Goal: Information Seeking & Learning: Learn about a topic

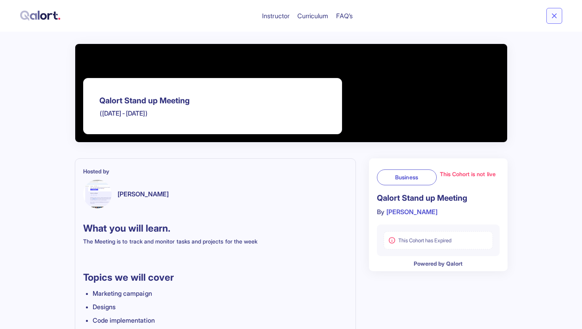
click at [553, 16] on icon at bounding box center [555, 16] width 6 height 6
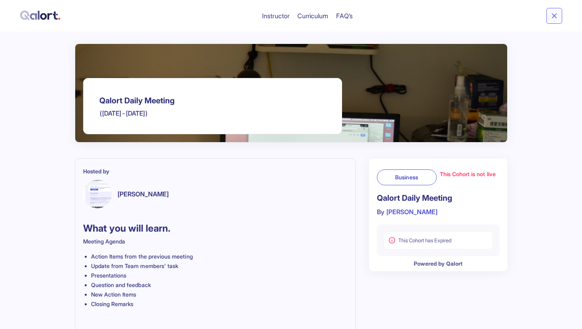
click at [554, 20] on button at bounding box center [555, 16] width 16 height 16
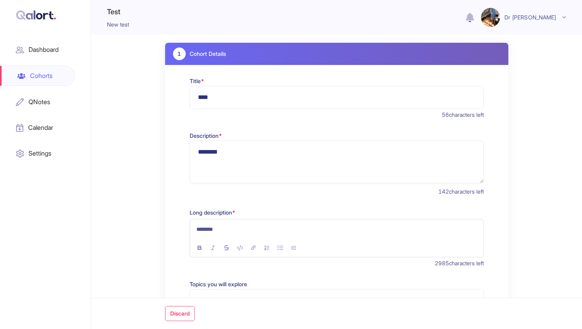
click at [32, 15] on img at bounding box center [36, 15] width 40 height 11
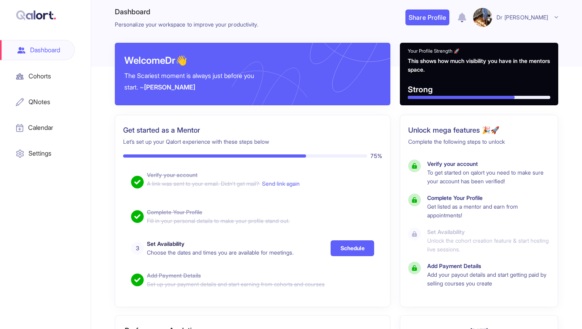
click at [44, 76] on div "Cohorts" at bounding box center [37, 76] width 75 height 19
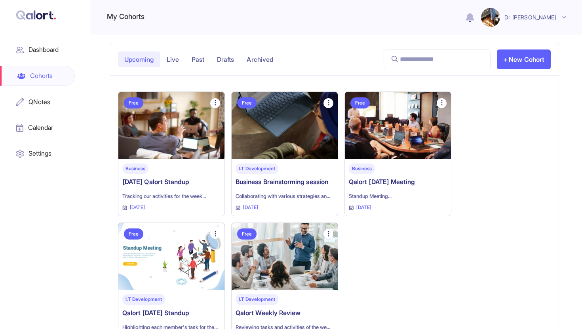
click at [173, 59] on p "Live" at bounding box center [172, 59] width 25 height 16
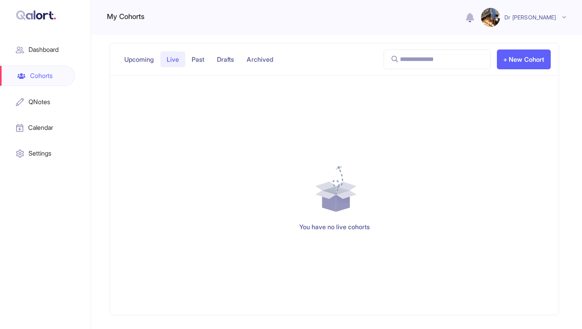
click at [197, 61] on p "Past" at bounding box center [197, 59] width 25 height 16
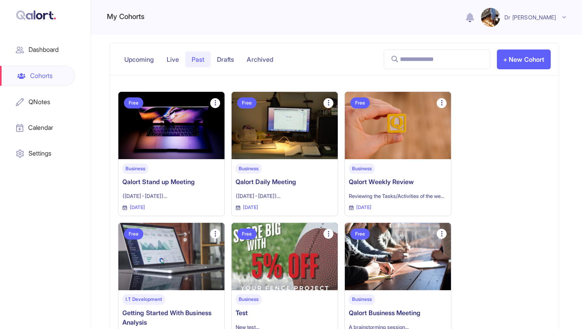
click at [175, 183] on p "Qalort Stand up Meeting" at bounding box center [171, 182] width 98 height 10
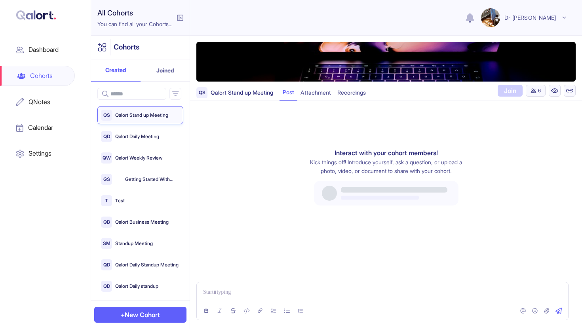
click at [166, 76] on button "Joined" at bounding box center [166, 70] width 50 height 22
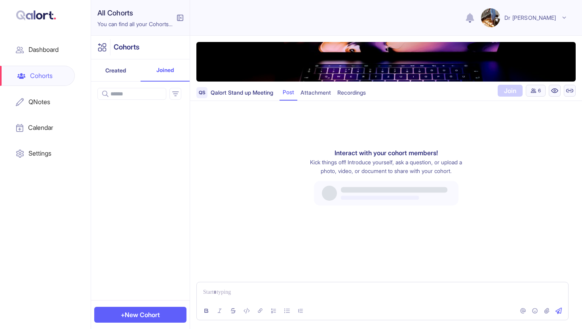
click at [122, 68] on button "Created" at bounding box center [116, 70] width 50 height 22
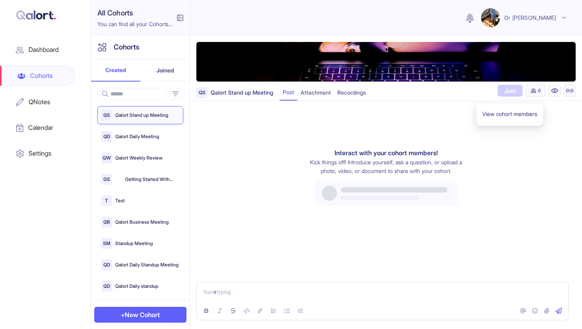
click at [538, 88] on button "6" at bounding box center [536, 91] width 20 height 12
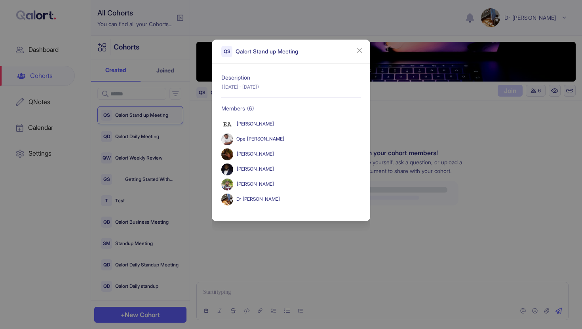
click at [245, 245] on div "QS Qalort Stand up Meeting Description ([DATE]-[DATE]) Members ( 6 ) [PERSON_NA…" at bounding box center [291, 164] width 582 height 329
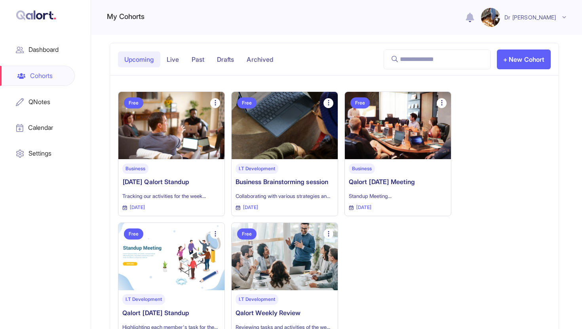
click at [200, 212] on div "Business [DATE] Qalort Standup Tracking our activities for the week ... [DATE]" at bounding box center [171, 187] width 106 height 57
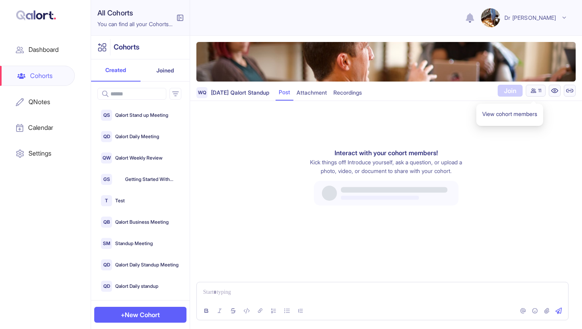
click at [536, 91] on button "11" at bounding box center [536, 91] width 20 height 12
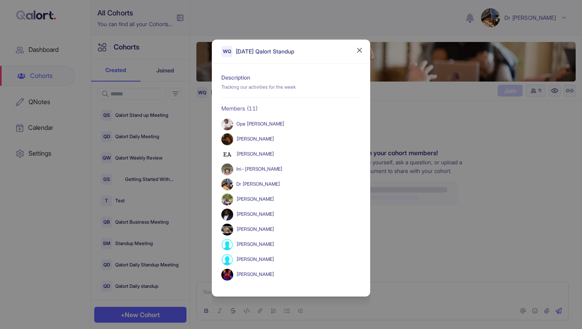
click at [359, 51] on icon "close" at bounding box center [359, 50] width 6 height 6
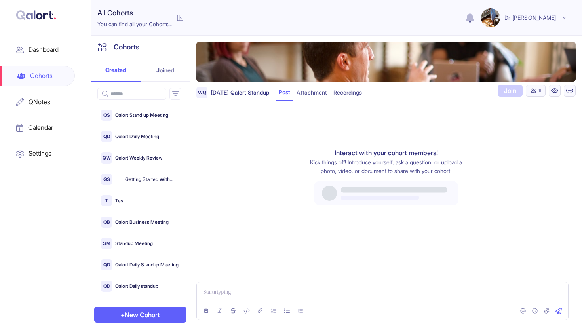
click at [158, 75] on button "Joined" at bounding box center [166, 70] width 50 height 22
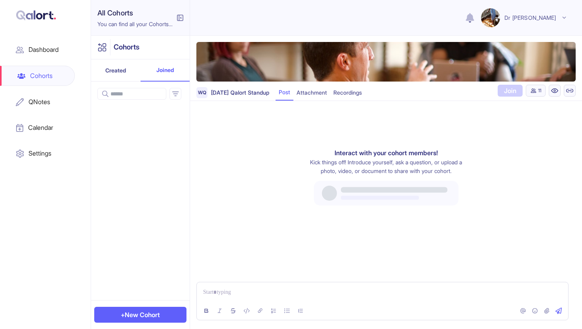
click at [121, 69] on button "Created" at bounding box center [116, 70] width 50 height 22
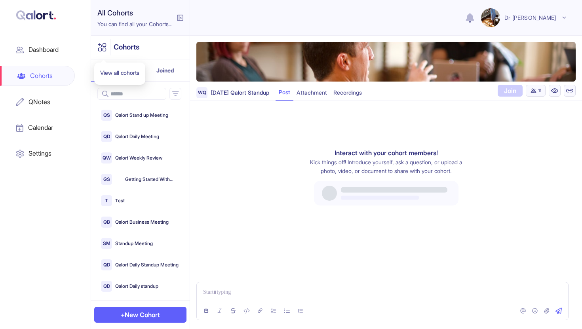
click at [101, 47] on img at bounding box center [102, 47] width 10 height 10
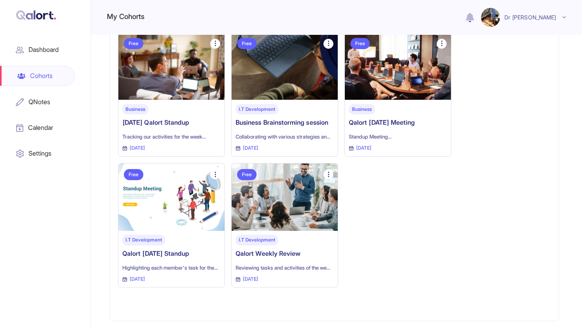
scroll to position [85, 0]
click at [274, 250] on div "I.T Development Qalort Weekly Review Reviewing tasks and activities of the we .…" at bounding box center [285, 255] width 98 height 41
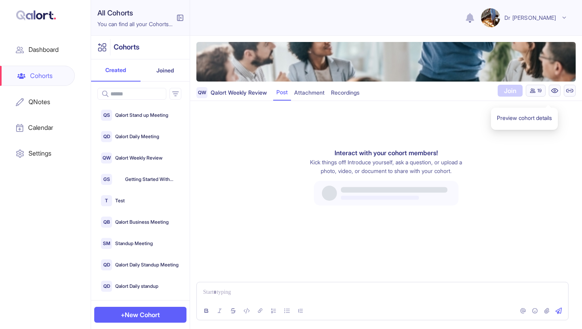
click at [553, 93] on img at bounding box center [555, 91] width 8 height 8
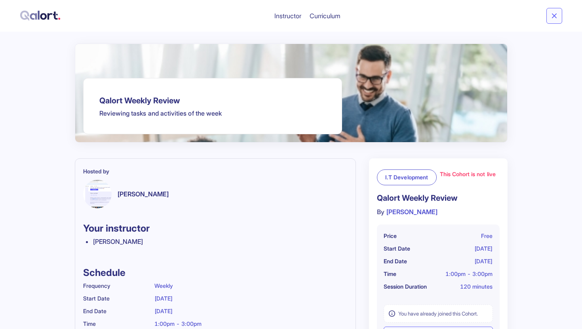
click at [398, 212] on span "[PERSON_NAME]" at bounding box center [412, 212] width 52 height 8
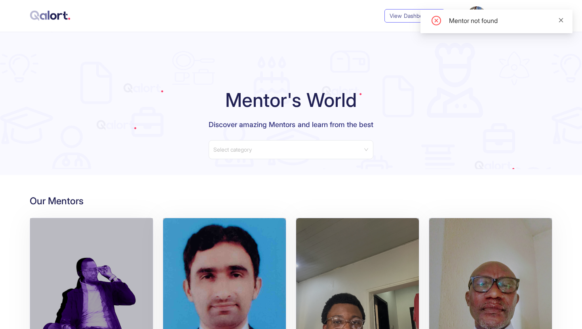
click at [561, 20] on icon "close" at bounding box center [561, 20] width 4 height 4
